Goal: Obtain resource: Download file/media

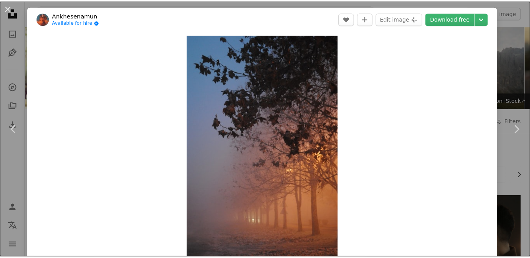
scroll to position [399, 0]
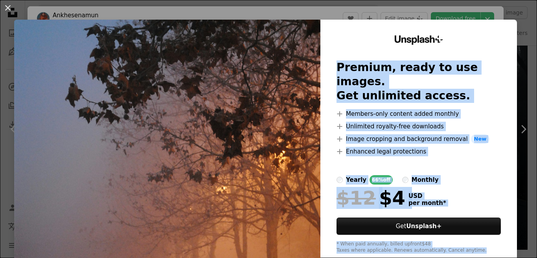
drag, startPoint x: 520, startPoint y: 239, endPoint x: 521, endPoint y: 274, distance: 34.6
click at [217, 207] on img at bounding box center [167, 145] width 306 height 250
click at [218, 160] on img at bounding box center [167, 145] width 306 height 250
click at [96, 107] on img at bounding box center [167, 145] width 306 height 250
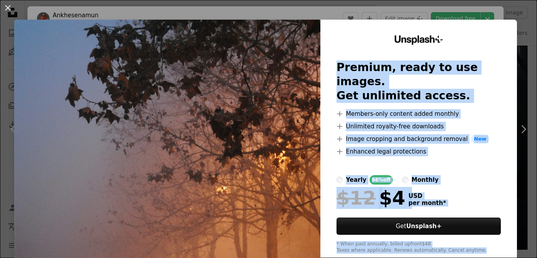
click at [410, 17] on div "An X shape Unsplash+ Premium, ready to use images. Get unlimited access. A plus…" at bounding box center [268, 129] width 537 height 258
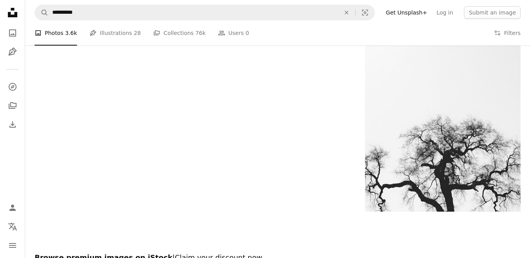
scroll to position [1722, 0]
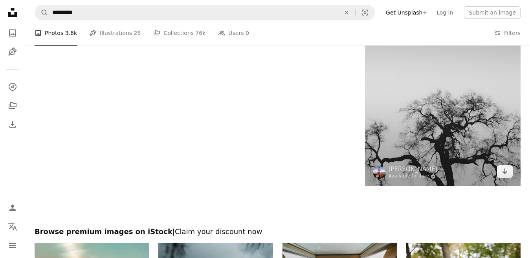
click at [442, 154] on img at bounding box center [443, 88] width 156 height 195
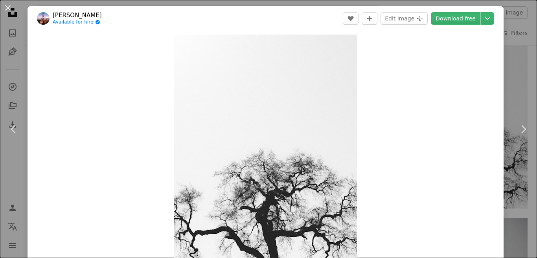
click at [537, 224] on html "**********" at bounding box center [268, 35] width 537 height 3515
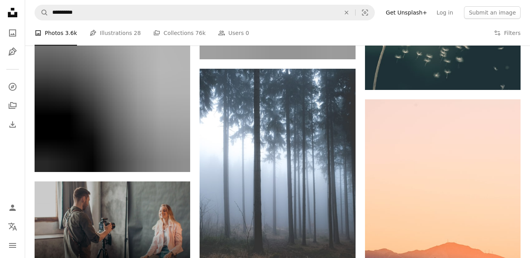
scroll to position [2400, 0]
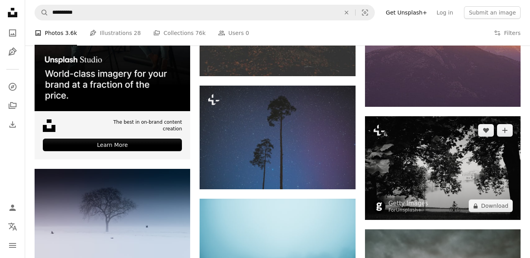
click at [427, 171] on img at bounding box center [443, 168] width 156 height 104
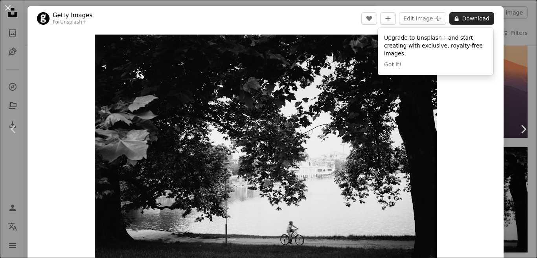
click at [476, 20] on button "A lock Download" at bounding box center [471, 18] width 45 height 13
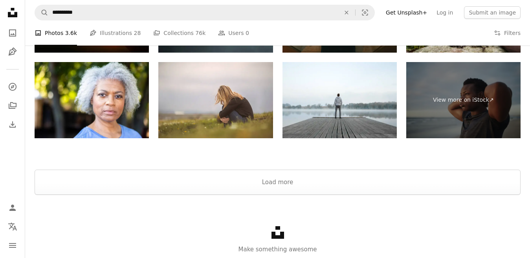
scroll to position [3215, 0]
